Goal: Information Seeking & Learning: Learn about a topic

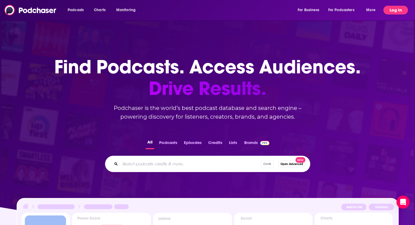
click at [395, 10] on button "Log In" at bounding box center [396, 10] width 25 height 9
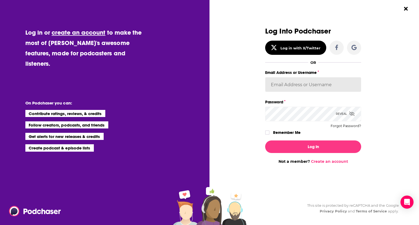
type input "patiencebaldacci"
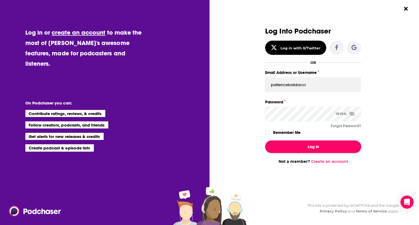
click at [336, 145] on button "Log In" at bounding box center [313, 147] width 96 height 13
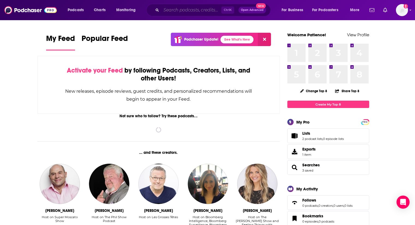
click at [173, 11] on input "Search podcasts, credits, & more..." at bounding box center [191, 10] width 60 height 9
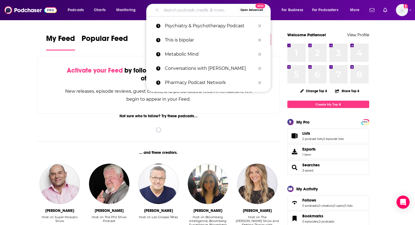
paste input "VANTAGE INFLUENCERS"
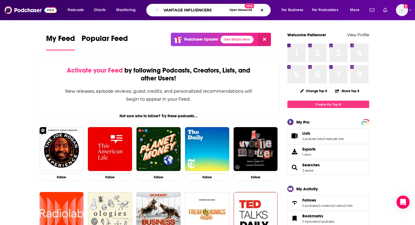
type input "VANTAGE INFLUENCERS"
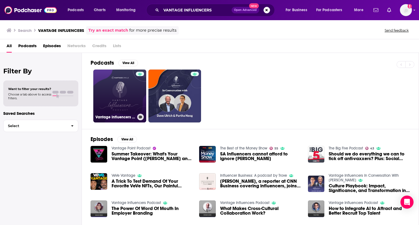
click at [113, 103] on link "Vantage Influencers Podcast" at bounding box center [119, 96] width 53 height 53
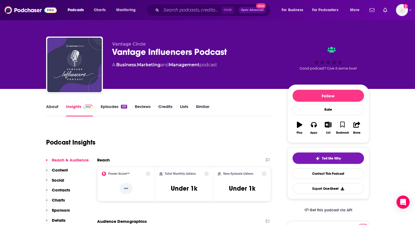
click at [57, 107] on link "About" at bounding box center [52, 110] width 12 height 13
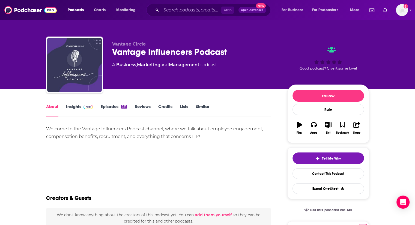
click at [72, 107] on link "Insights" at bounding box center [79, 110] width 27 height 13
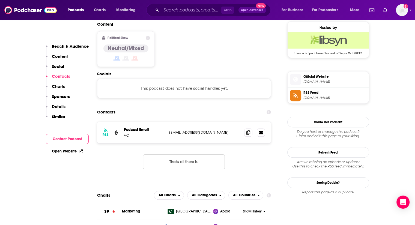
scroll to position [464, 0]
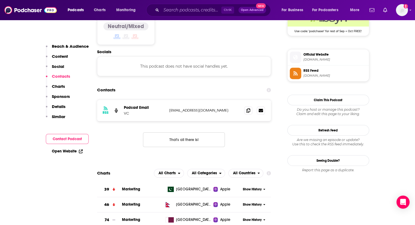
click at [71, 153] on link "Open Website" at bounding box center [67, 151] width 31 height 5
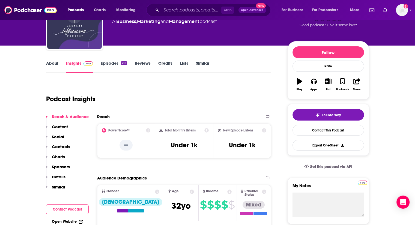
scroll to position [0, 0]
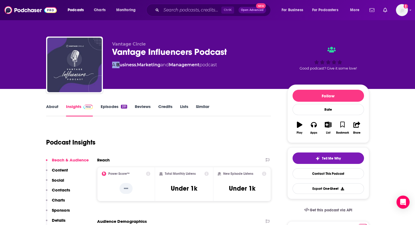
drag, startPoint x: 251, startPoint y: 55, endPoint x: 120, endPoint y: 68, distance: 131.7
click at [120, 68] on div "Vantage Circle Vantage Influencers Podcast A Business , Marketing and Managemen…" at bounding box center [195, 63] width 167 height 44
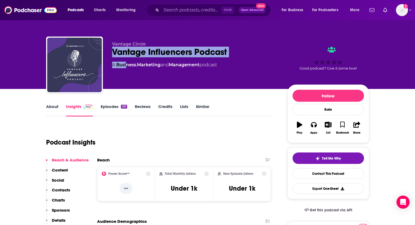
drag, startPoint x: 126, startPoint y: 72, endPoint x: 111, endPoint y: 56, distance: 21.1
click at [111, 56] on div "Vantage Circle Vantage Influencers Podcast A Business , Marketing and Managemen…" at bounding box center [207, 66] width 323 height 59
click at [227, 59] on div "Vantage Circle Vantage Influencers Podcast A Business , Marketing and Managemen…" at bounding box center [195, 63] width 167 height 44
drag, startPoint x: 234, startPoint y: 52, endPoint x: 112, endPoint y: 56, distance: 121.8
click at [112, 56] on div "Vantage Influencers Podcast" at bounding box center [195, 52] width 167 height 11
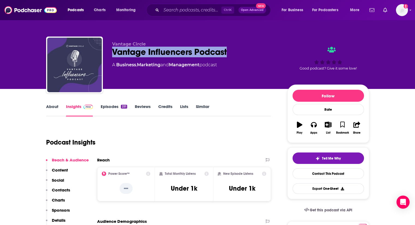
copy h2 "Vantage Influencers Podcast"
click at [52, 107] on link "About" at bounding box center [52, 110] width 12 height 13
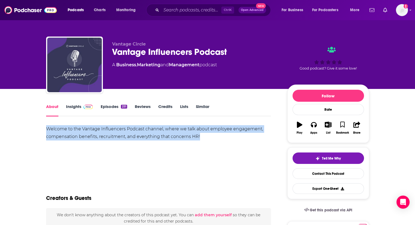
drag, startPoint x: 215, startPoint y: 139, endPoint x: 32, endPoint y: 132, distance: 182.5
copy div "Welcome to the Vantage Influencers Podcast channel, where we talk about employe…"
click at [79, 111] on link "Insights" at bounding box center [79, 110] width 27 height 13
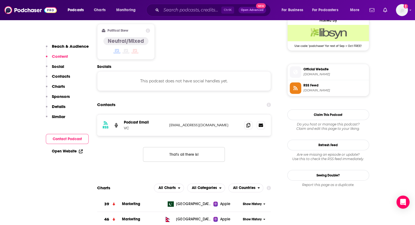
scroll to position [464, 0]
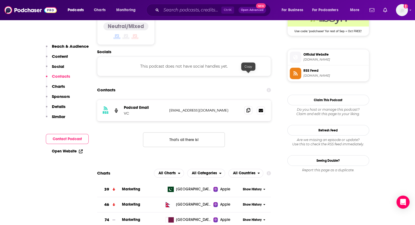
click at [249, 108] on icon at bounding box center [249, 110] width 4 height 4
